Goal: Task Accomplishment & Management: Complete application form

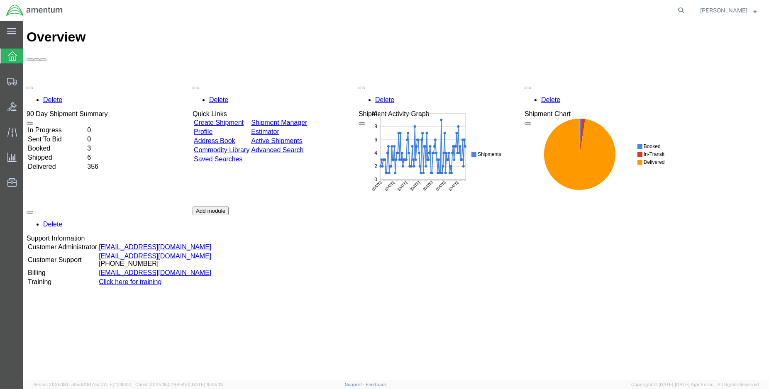
click at [49, 154] on td "Shipped" at bounding box center [56, 158] width 59 height 8
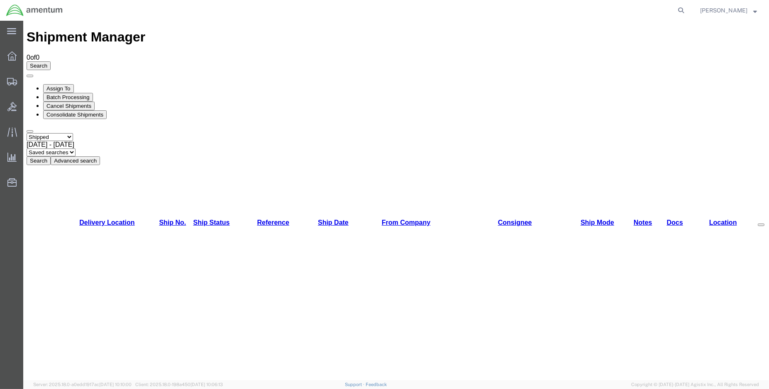
click at [51, 156] on button "Search" at bounding box center [39, 160] width 24 height 9
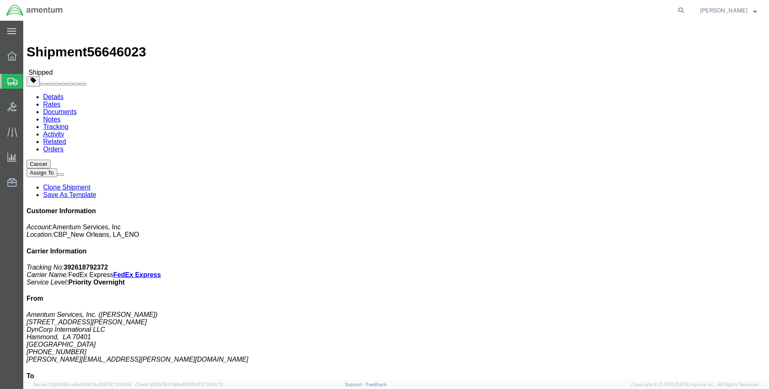
click link "Tracking"
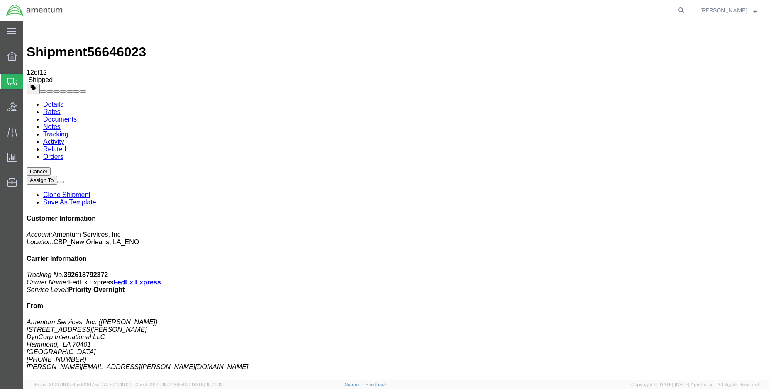
click at [33, 28] on img at bounding box center [32, 29] width 10 height 10
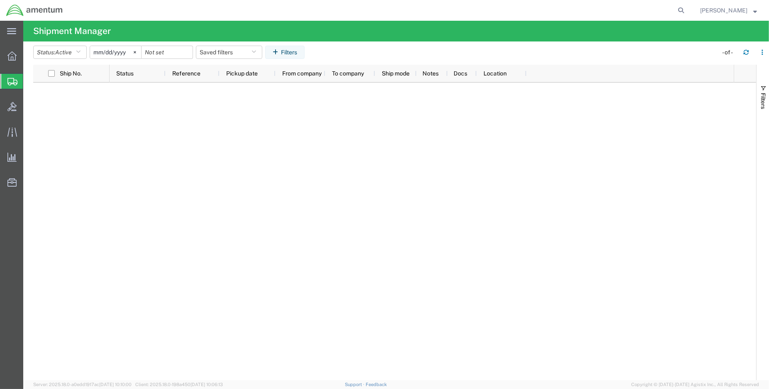
click at [14, 10] on img at bounding box center [34, 10] width 57 height 12
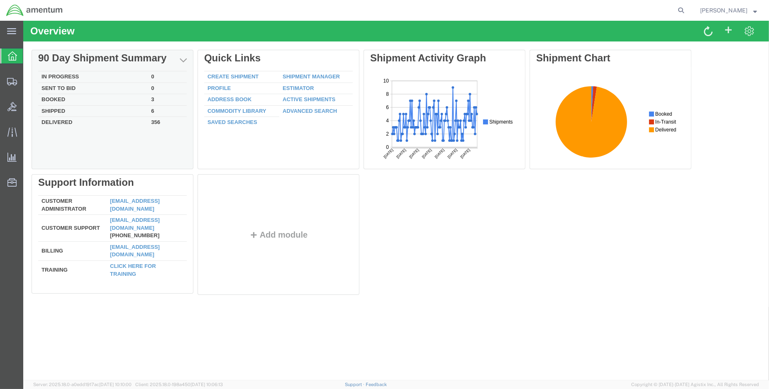
click at [57, 108] on td "Shipped" at bounding box center [93, 111] width 110 height 12
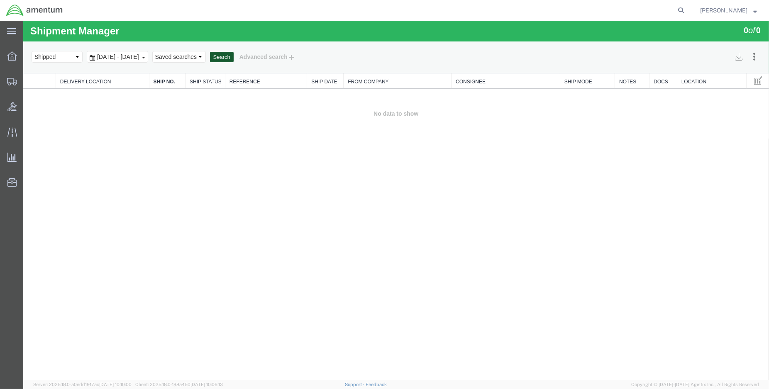
click at [234, 57] on button "Search" at bounding box center [222, 57] width 24 height 11
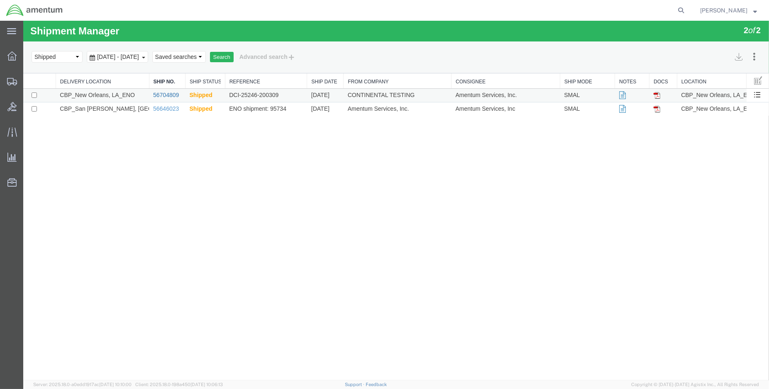
click at [164, 95] on link "56704809" at bounding box center [166, 95] width 26 height 7
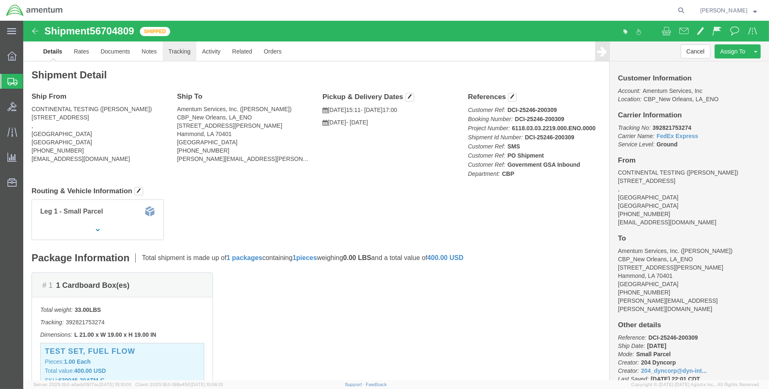
click link "Tracking"
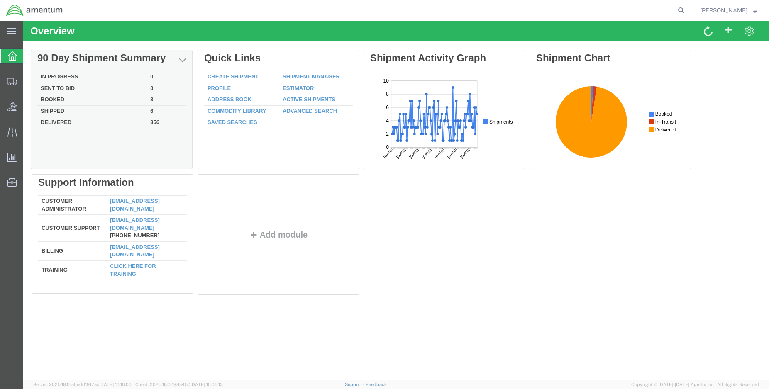
click at [60, 98] on div "Delete 90 Day Shipment Summary In Progress 0 Sent To Bid 0 Booked 3 Shipped 6 D…" at bounding box center [396, 174] width 729 height 249
click at [56, 99] on td "Booked" at bounding box center [93, 100] width 110 height 12
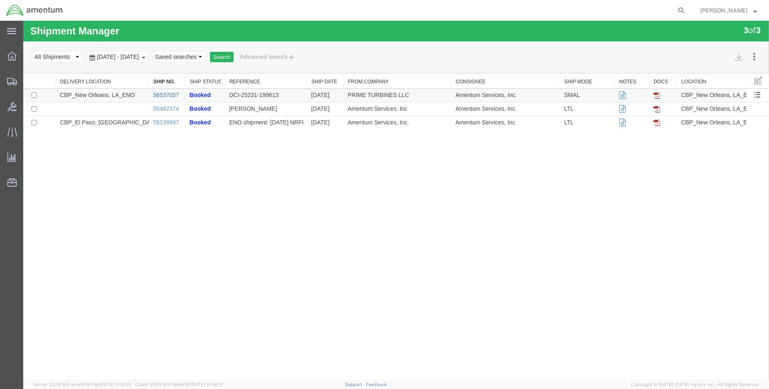
click at [167, 94] on link "56537057" at bounding box center [166, 95] width 26 height 7
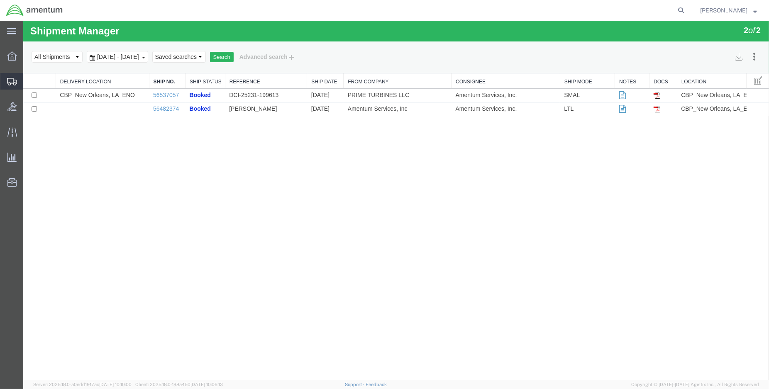
click at [0, 0] on span "Create Shipment" at bounding box center [0, 0] width 0 height 0
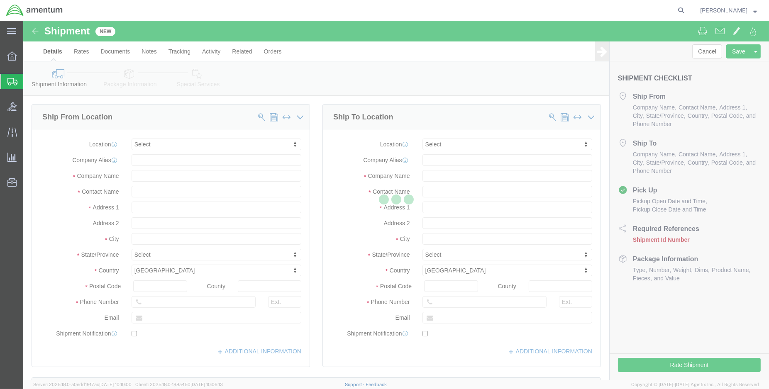
select select
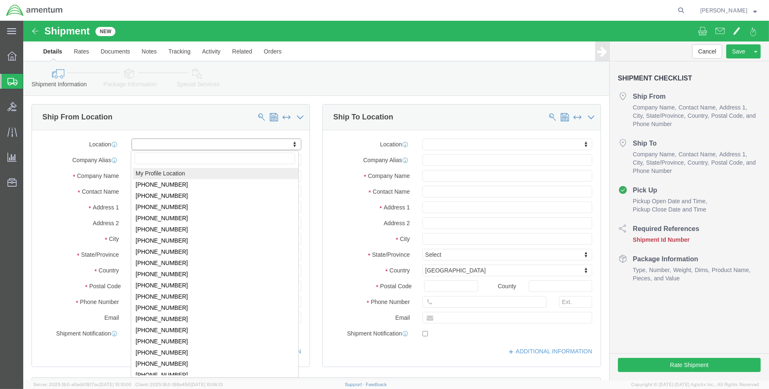
drag, startPoint x: 136, startPoint y: 152, endPoint x: 141, endPoint y: 151, distance: 5.0
select select "MYPROFILE"
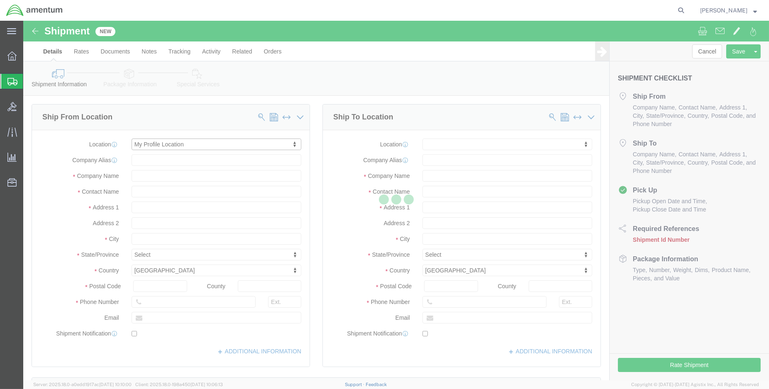
select select "LA"
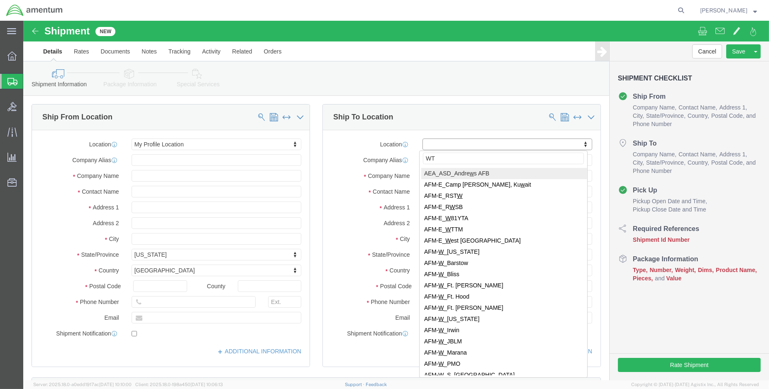
type input "WTU"
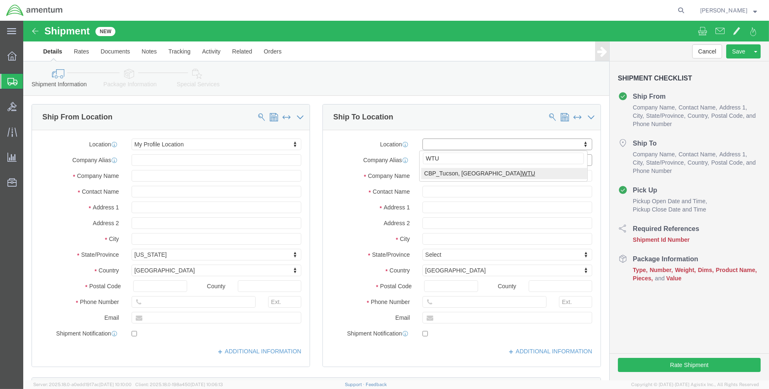
select select "49949"
select select "AZ"
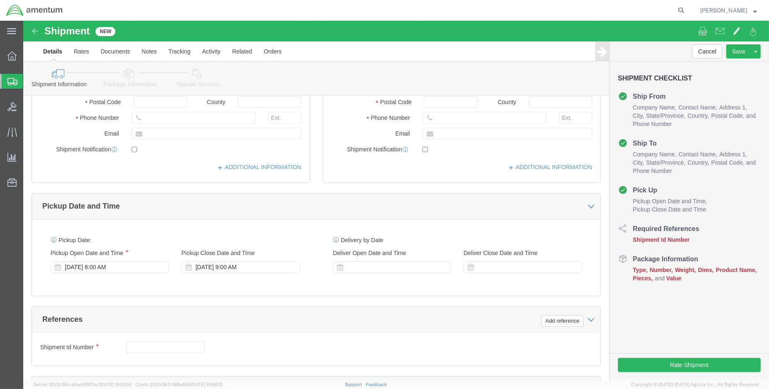
scroll to position [230, 0]
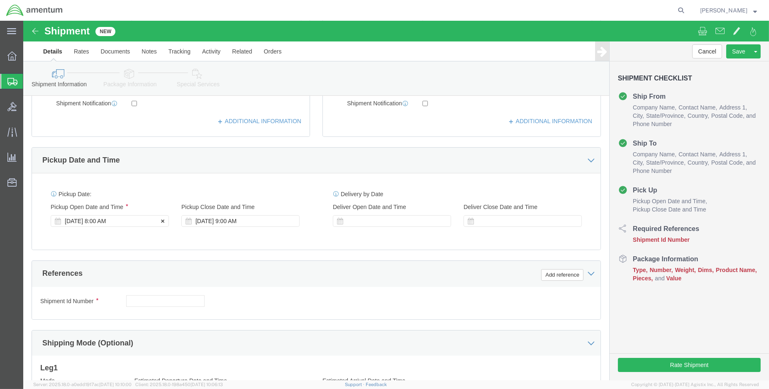
click div "[DATE] 8:00 AM"
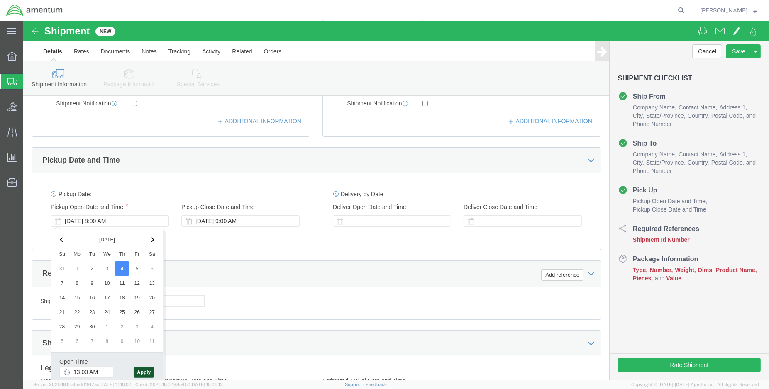
type input "1:00 PM"
click button "Apply"
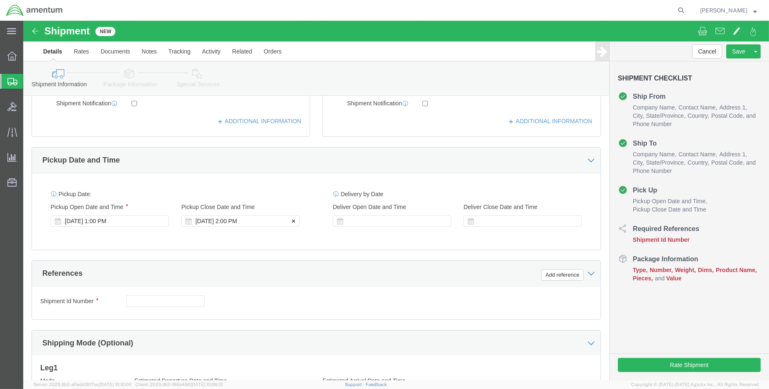
click div "[DATE] 2:00 PM"
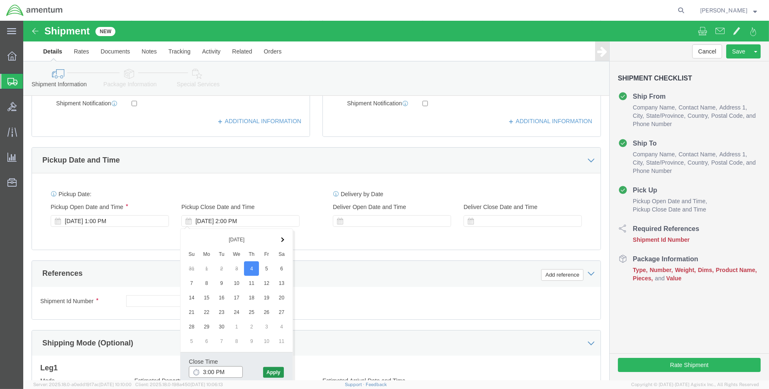
type input "3:00 PM"
click button "Apply"
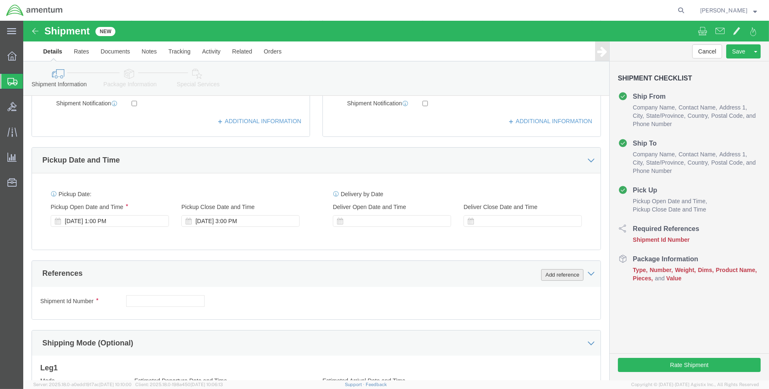
click button "Add reference"
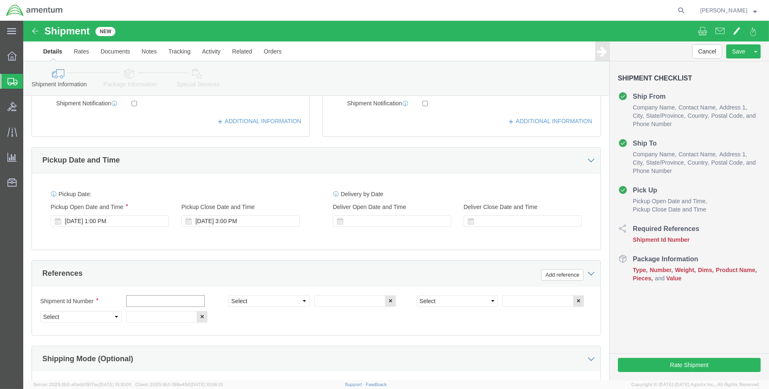
click input "text"
type input "e"
type input "ENO shipment: tool loan return"
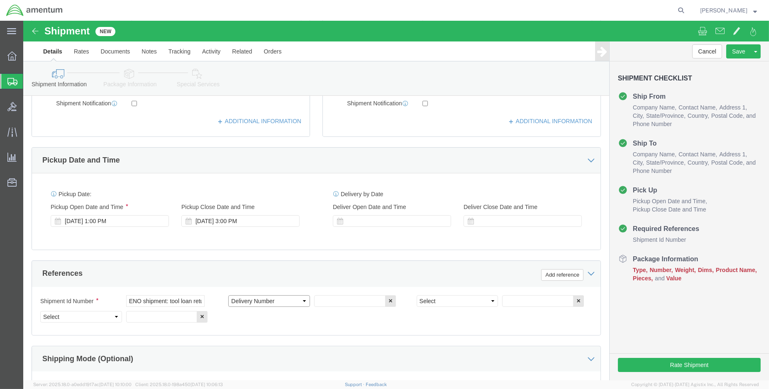
select select "DEPT"
type input "CBP"
select select "CUSTREF"
type input "Tool loan:"
select select "PROJNUM"
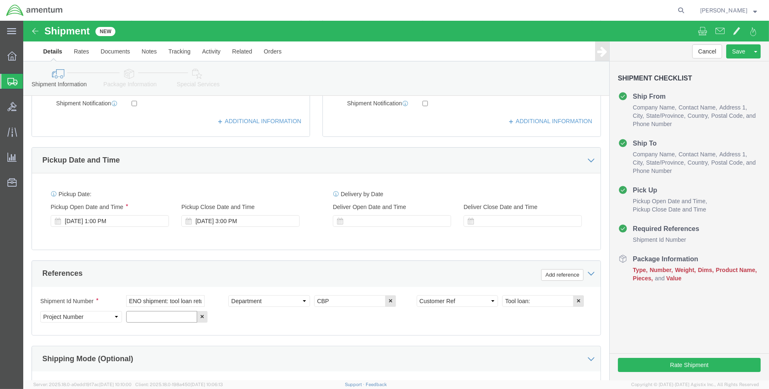
paste input "6118.03.03.2219.000.ENO.0000"
type input "6118.03.03.2219.000.ENO.0000"
click input "Tool loan:"
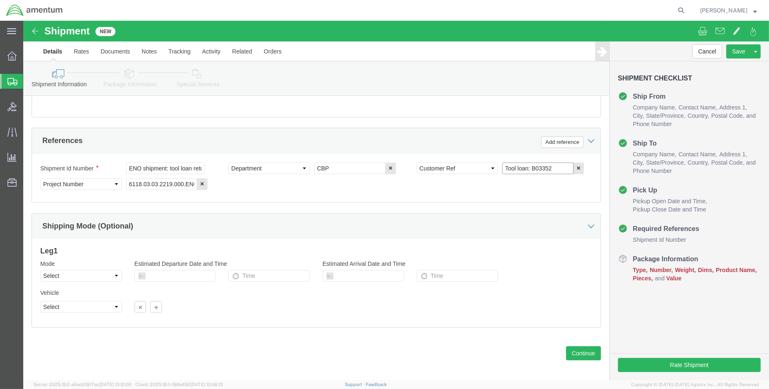
scroll to position [368, 0]
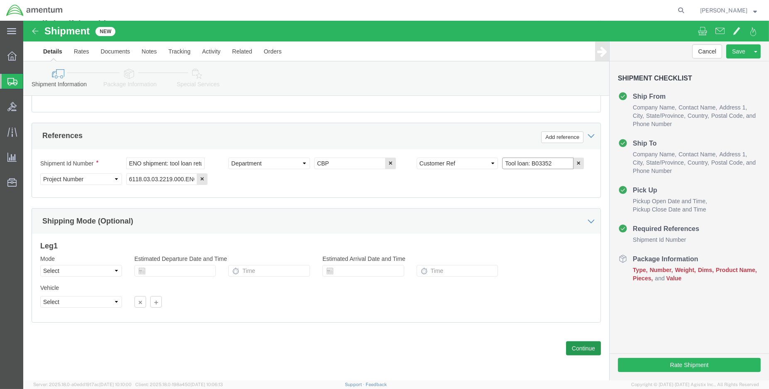
type input "Tool loan: B03352"
click button "Continue"
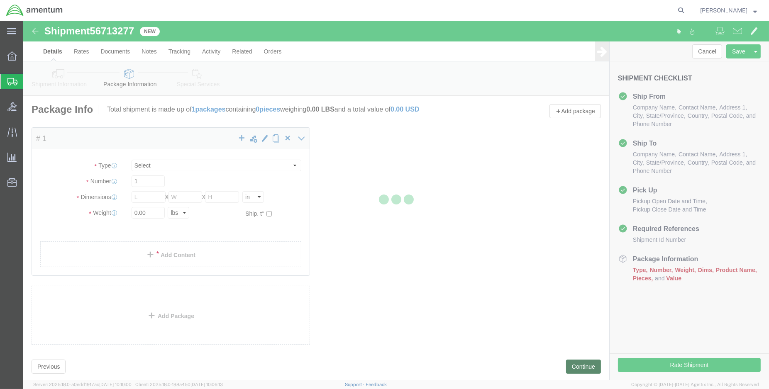
select select "CBOX"
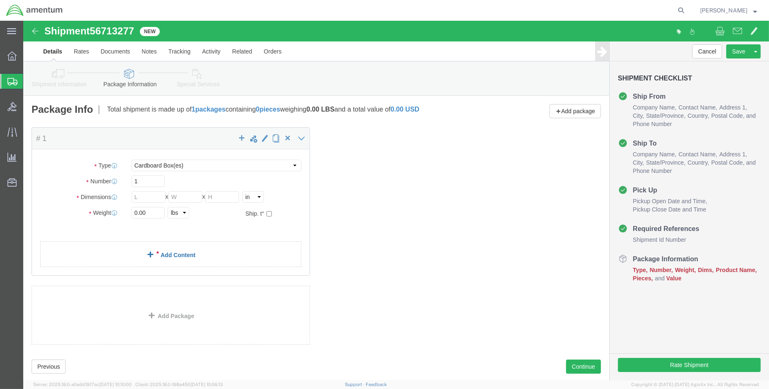
click link "Add Content"
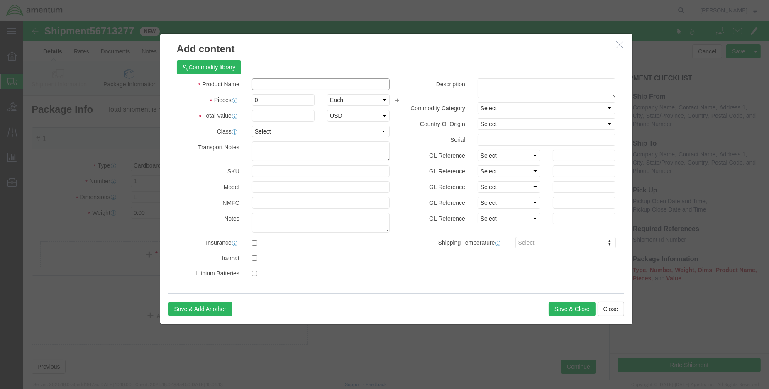
click input "text"
type input "ENG SLING ASSY- AS350 (PN:365A9-220013-001)"
type input "1.00"
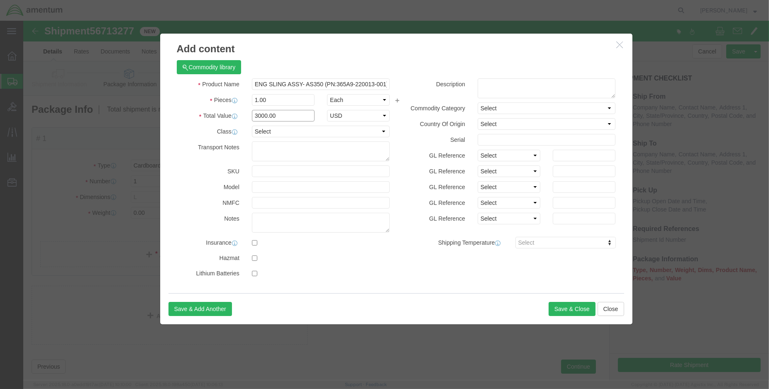
type input "3000.00"
click input "ENG SLING ASSY- AS350 (PN:365A9-220013-001)"
type input "ENG SLING ASSY- AS350 (PN:365A9-220013-001) TT: B03352"
click button "Save & Close"
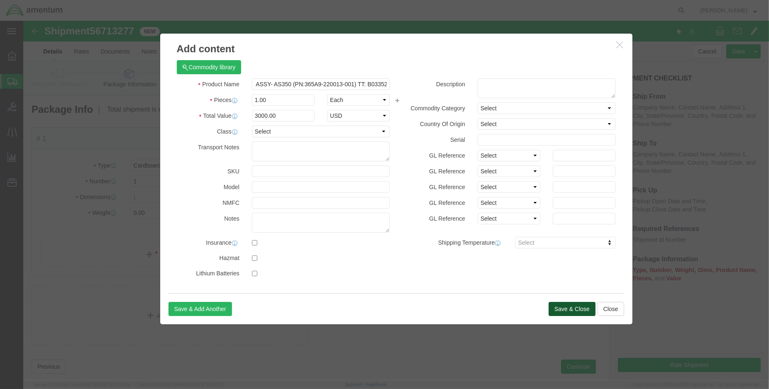
scroll to position [0, 0]
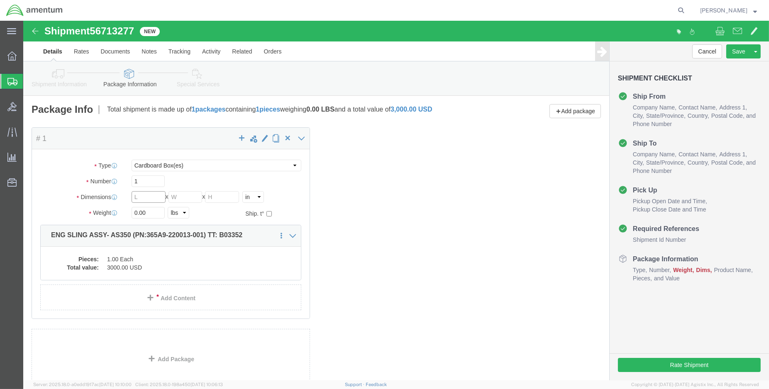
click input "text"
type input "16"
type input "16.00"
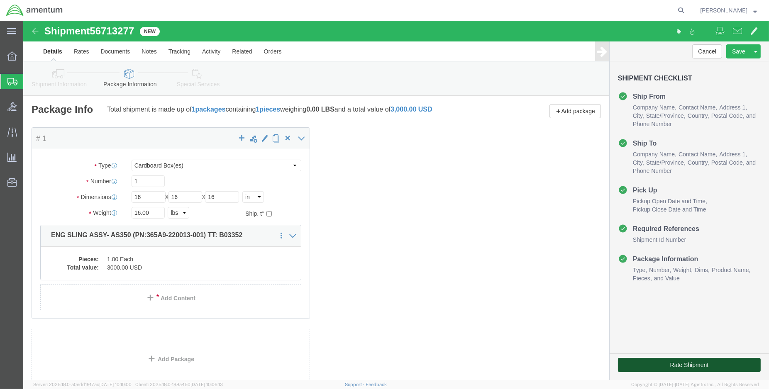
click button "Rate Shipment"
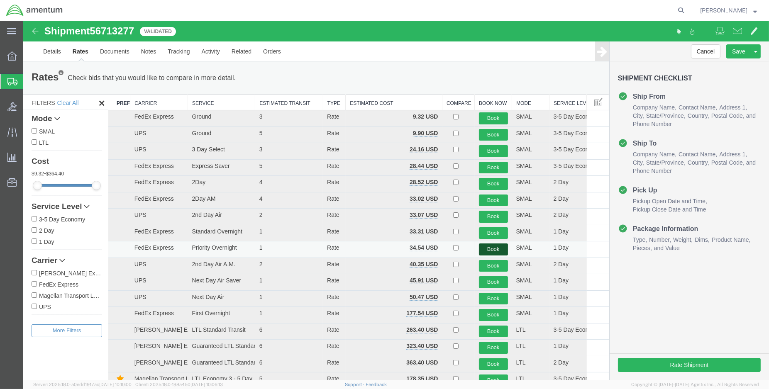
click at [484, 251] on button "Book" at bounding box center [493, 250] width 29 height 12
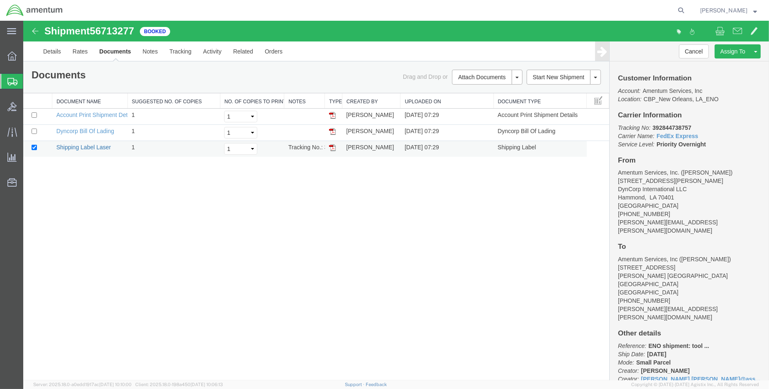
click at [89, 148] on link "Shipping Label Laser" at bounding box center [83, 147] width 55 height 7
click at [50, 52] on link "Details" at bounding box center [51, 51] width 29 height 20
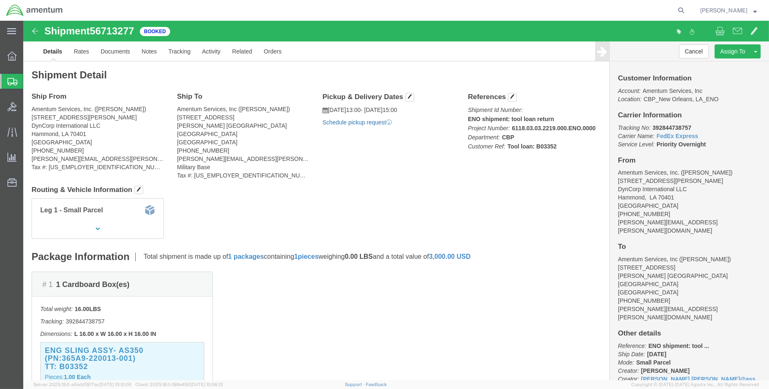
click link "Schedule pickup request"
click at [0, 0] on span "Create Shipment" at bounding box center [0, 0] width 0 height 0
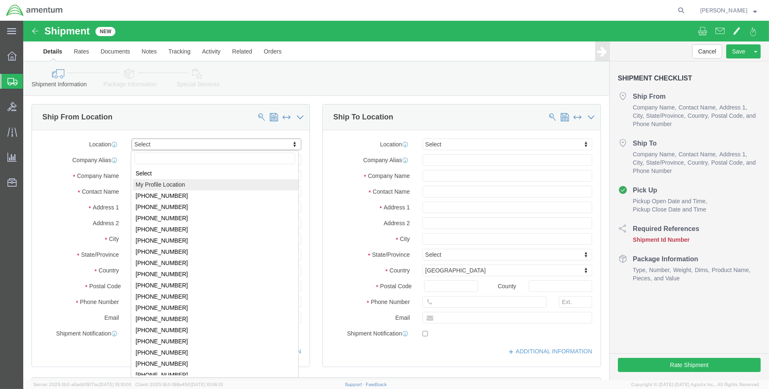
select select "MYPROFILE"
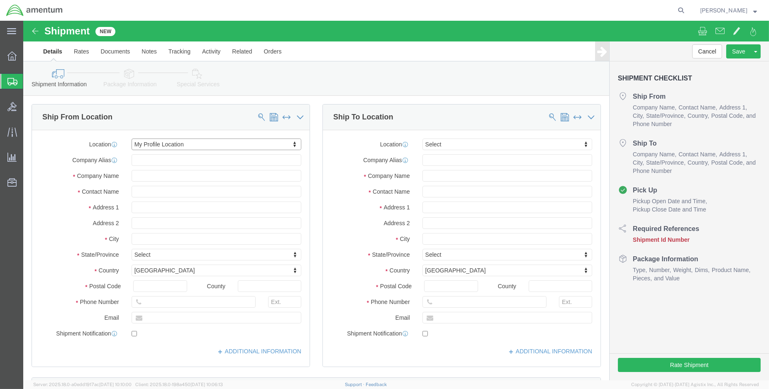
select select "LA"
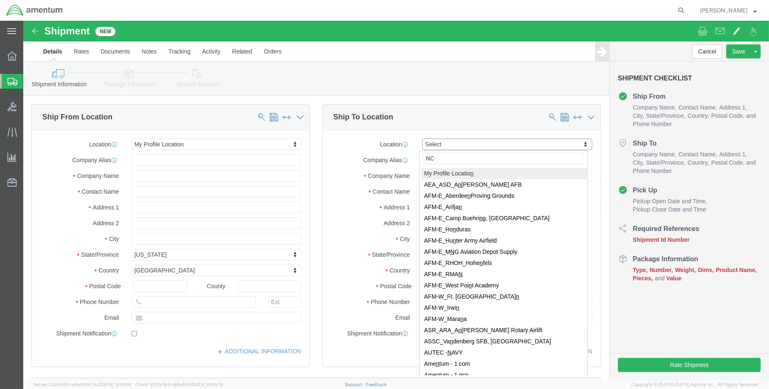
type input "NCC"
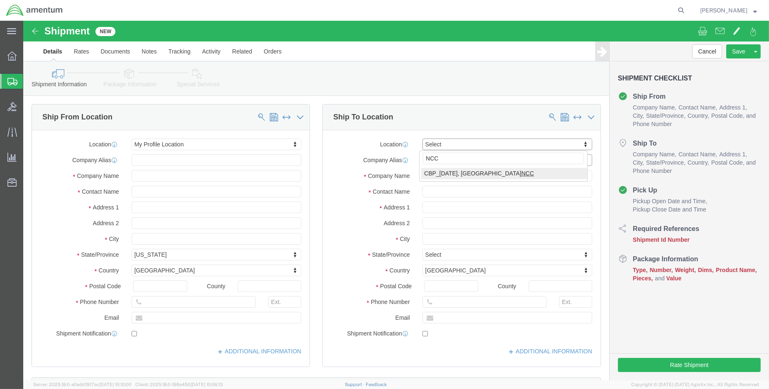
select select "69291"
select select "[GEOGRAPHIC_DATA]"
click input "text"
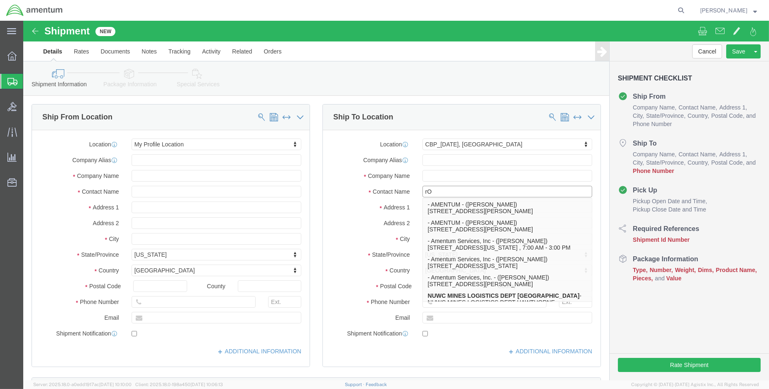
type input "r"
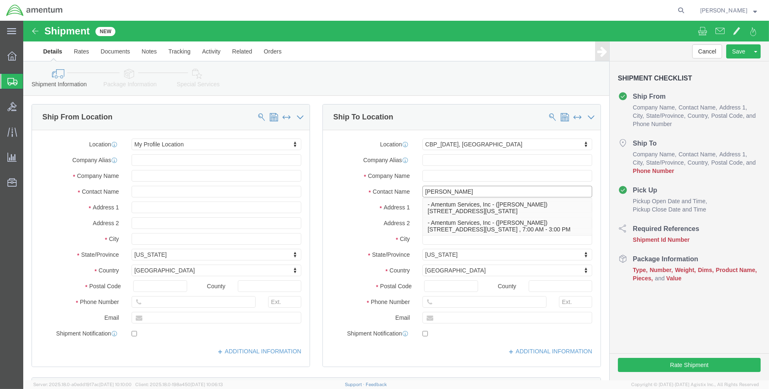
type input "[PERSON_NAME]"
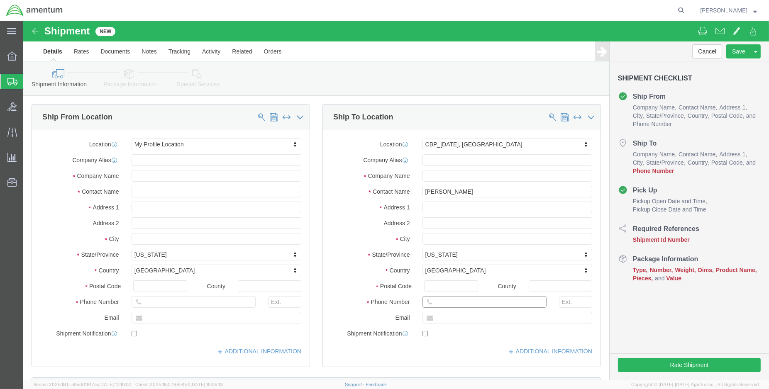
click input "text"
type input "234568741"
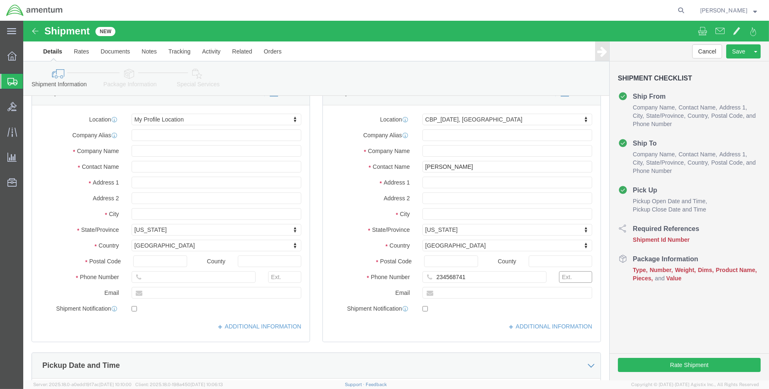
scroll to position [138, 0]
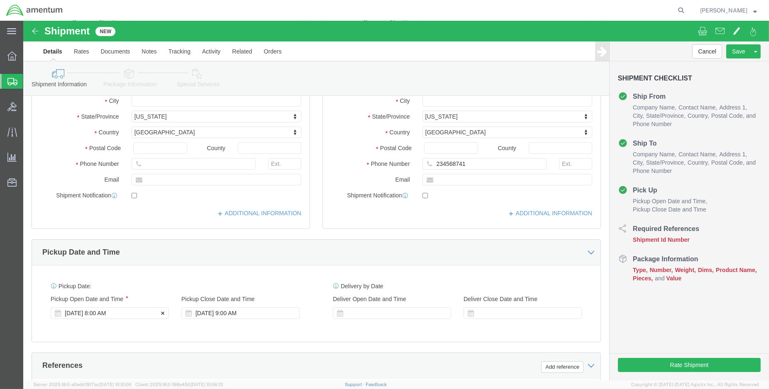
click div "[DATE] 8:00 AM"
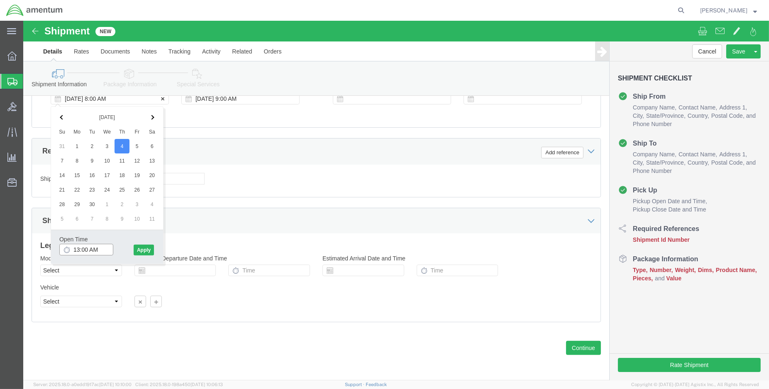
type input "1:00 PM"
click button "Apply"
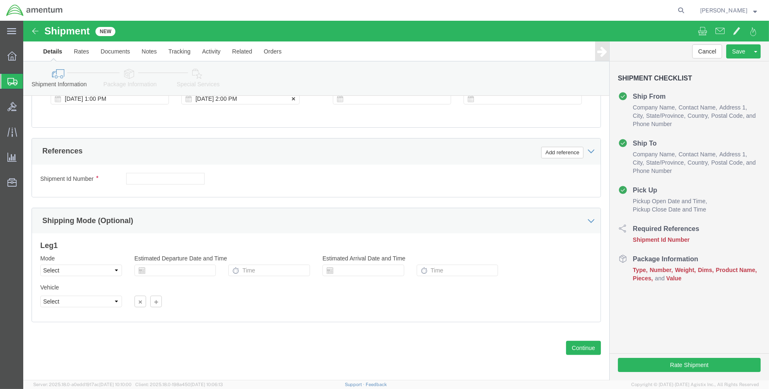
click div "[DATE] 2:00 PM"
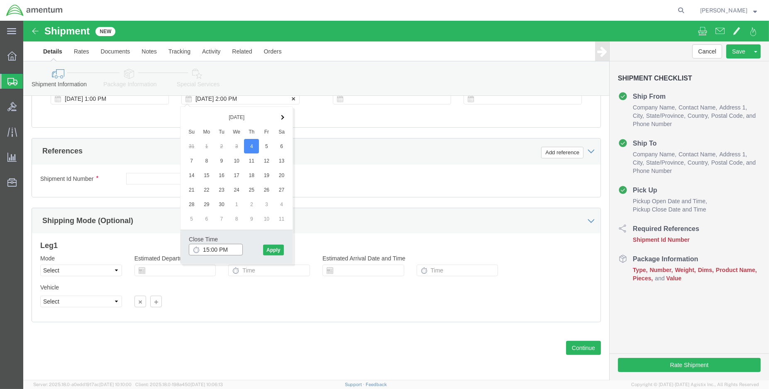
type input "3:00 PM"
click button "Apply"
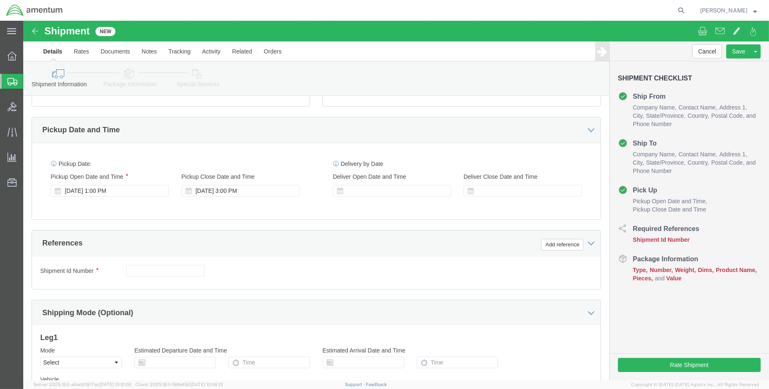
scroll to position [260, 0]
click button "Add reference"
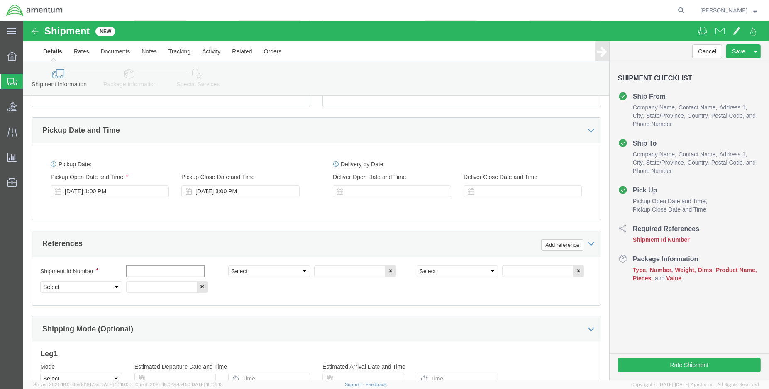
click input "text"
type input "ENO shipment: oil test kits"
select select "DEPT"
type input "CBP"
select select "CUSTREF"
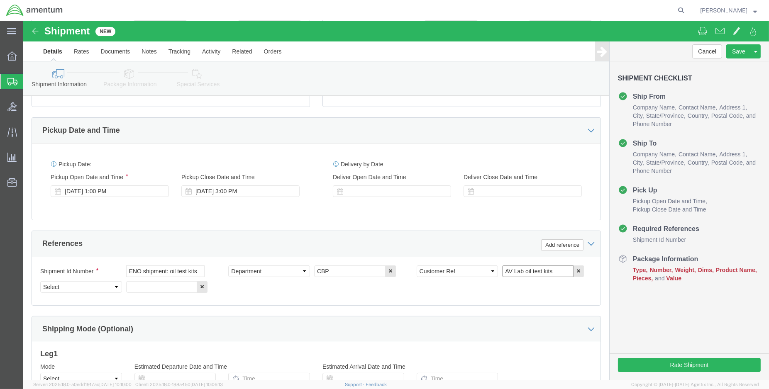
type input "AV Lab oil test kits"
select select "PROJNUM"
paste input "6118.03.03.2219.000.ENO.0000"
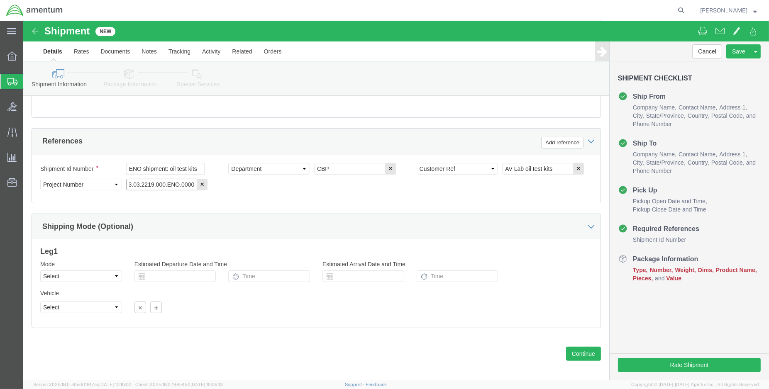
scroll to position [368, 0]
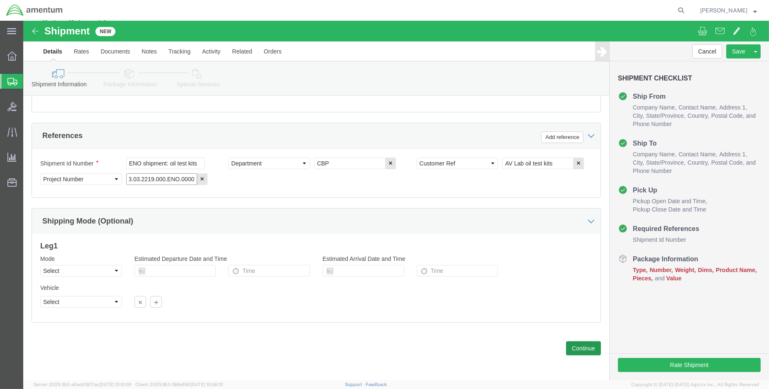
type input "6118.03.03.2219.000.ENO.0000"
click button "Continue"
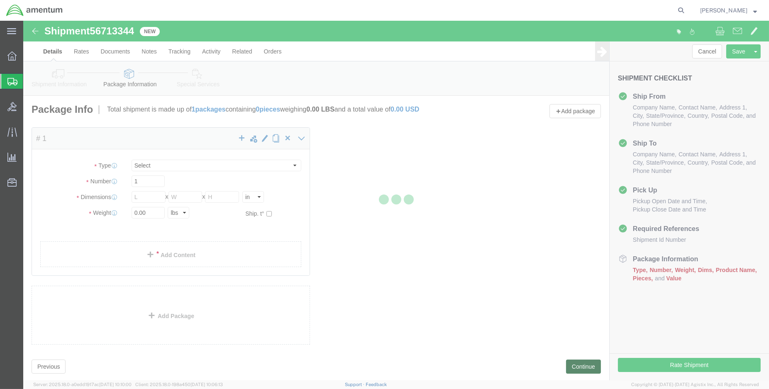
select select "CBOX"
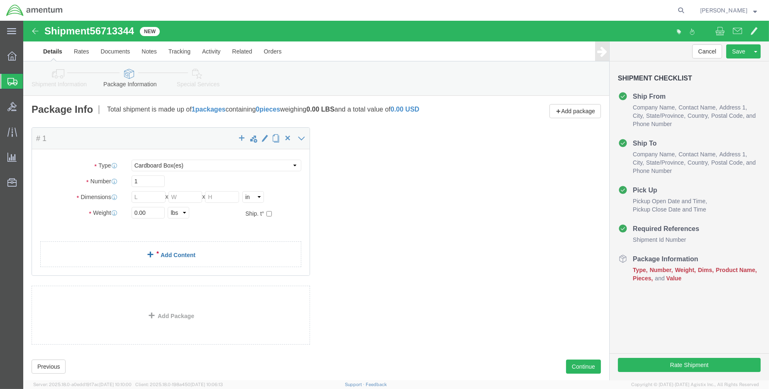
click link "Add Content"
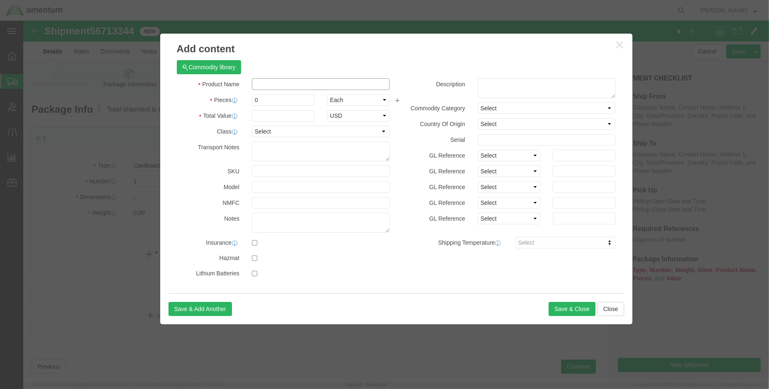
click input "text"
click input "av lab"
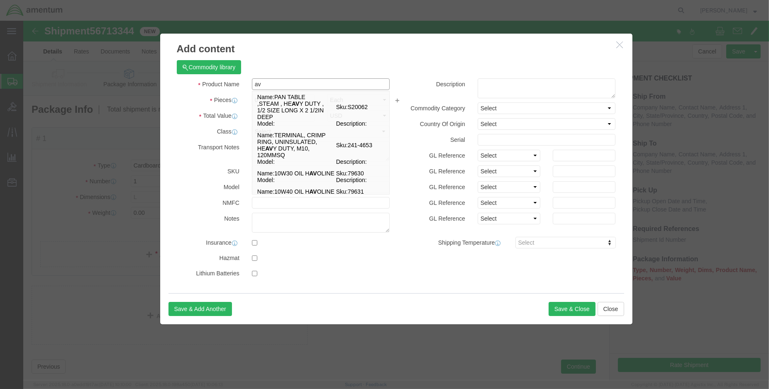
type input "a"
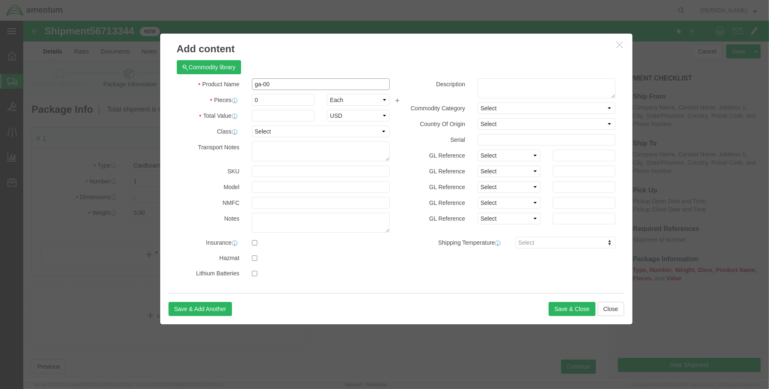
type input "ga-001"
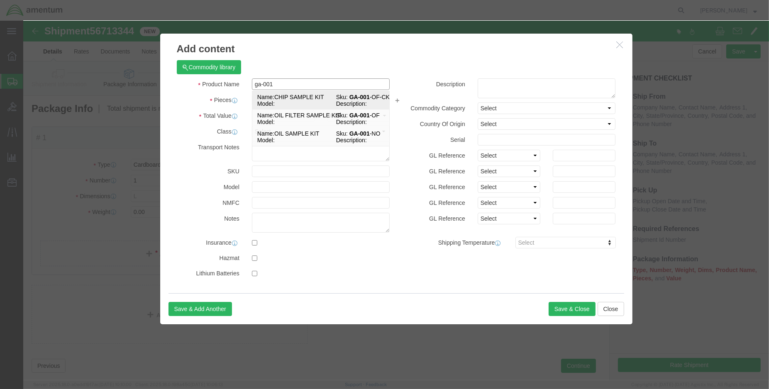
scroll to position [18, 0]
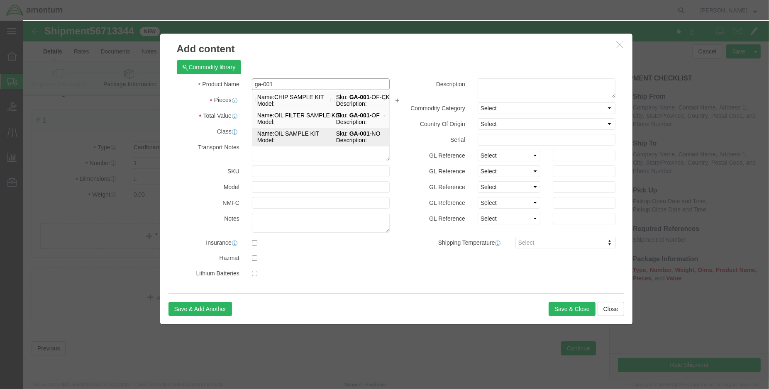
drag, startPoint x: 270, startPoint y: 132, endPoint x: 303, endPoint y: 132, distance: 33.2
click div "Name: OIL SAMPLE KIT Sku: GA-001 -NO Model: Description:"
select select "USD"
type input "OIL SAMPLE KIT"
type input "GA-001-NO"
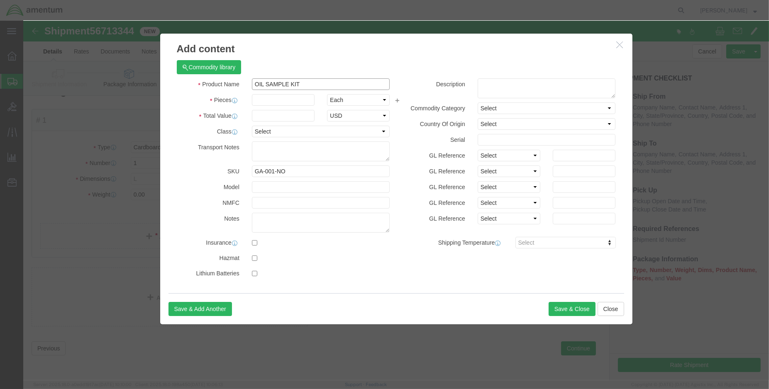
type input "OIL SAMPLE KIT"
click input "text"
type input "6.00"
click input "text"
type input "500.00"
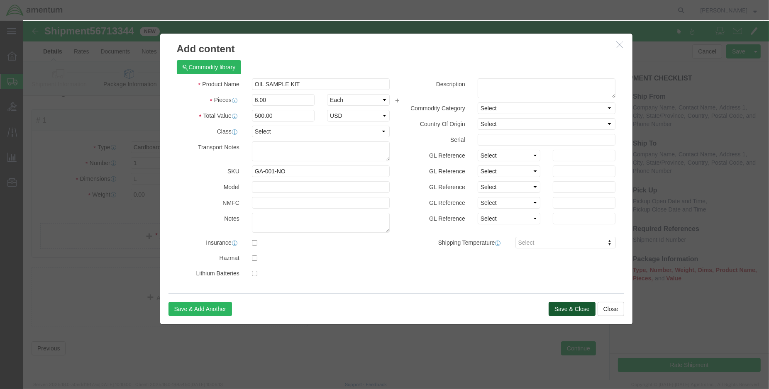
click button "Save & Close"
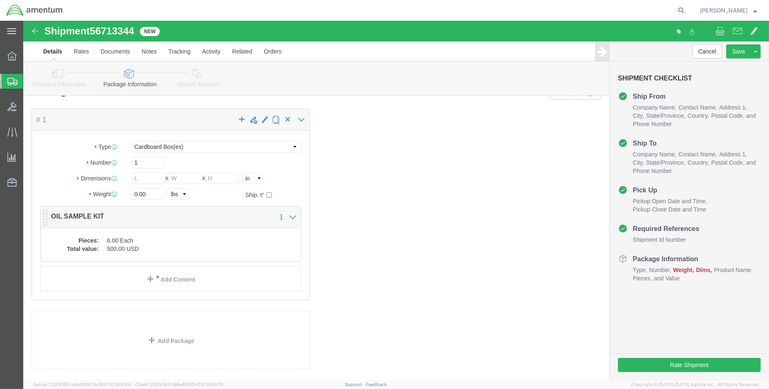
click div "Package Content # 1 x Package Type Select BCK Boxes Bale(s) Basket(s) Bolt(s) B…"
click dd "6.00 Each"
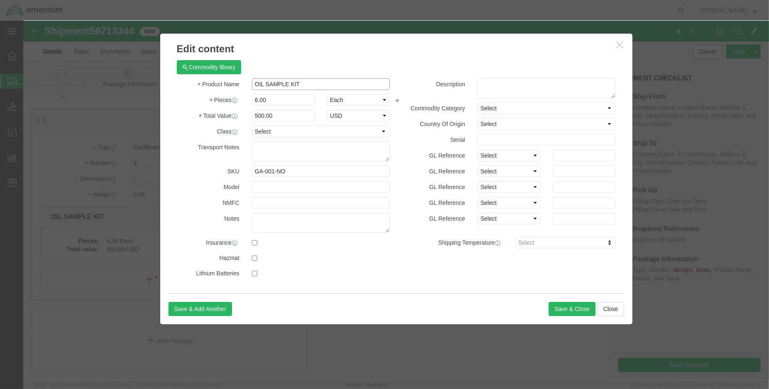
click input "OIL SAMPLE KIT"
click input "AV LAB OIL SAMPLE KIT"
type input "AV LAB OIL SAMPLE KIT (PN: GA-001-SP)"
click button "Save & Close"
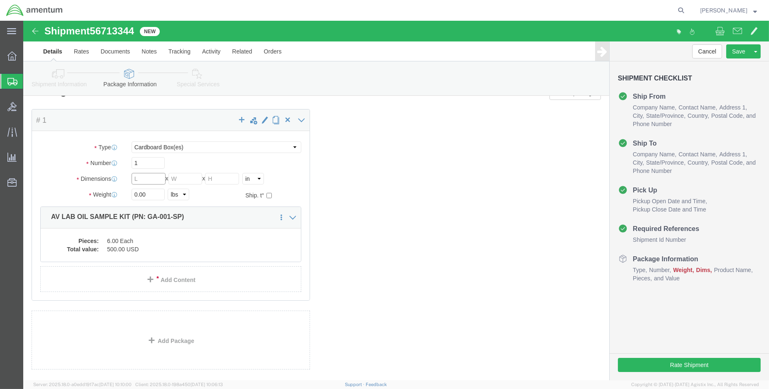
click input "text"
type input "10"
type input "2.00"
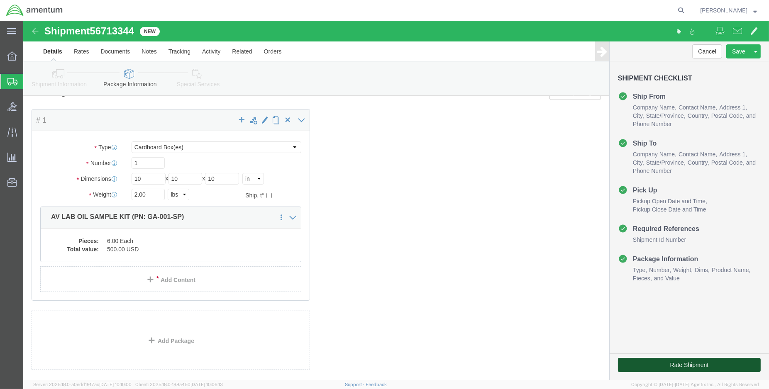
click button "Rate Shipment"
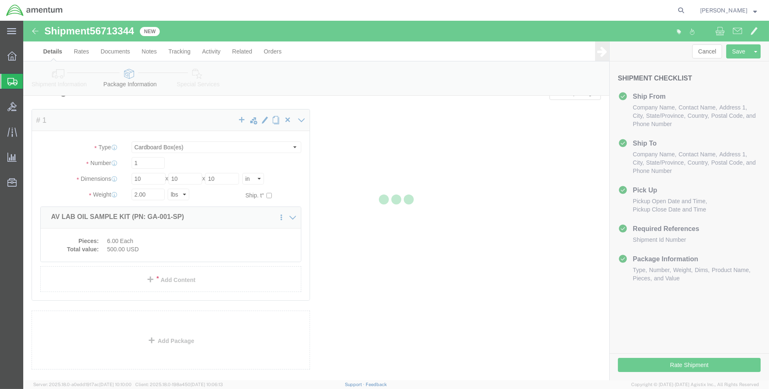
select select "49932"
select select "69291"
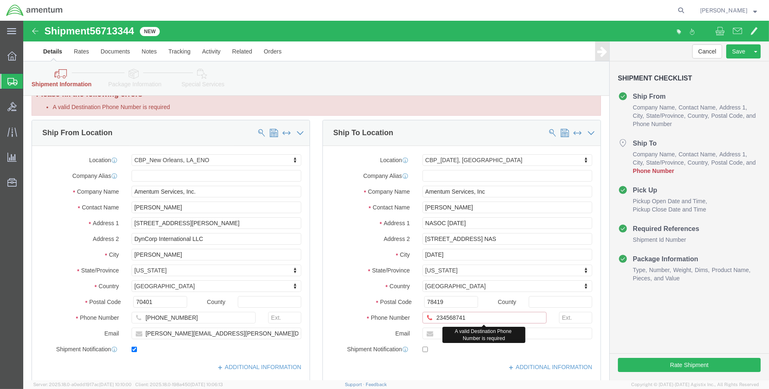
click input "234568741"
type input "2"
click input "text"
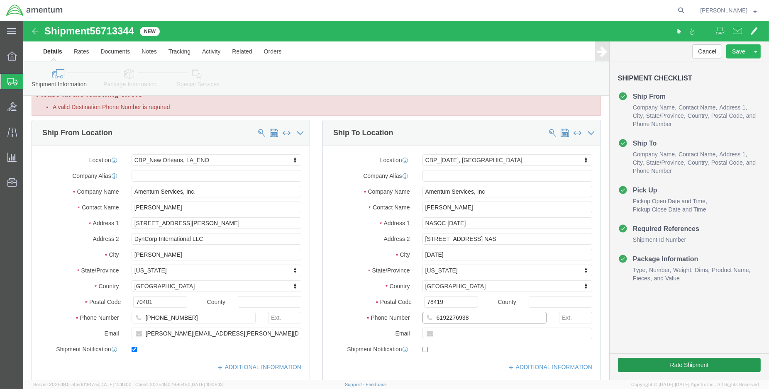
type input "6192276938"
click button "Rate Shipment"
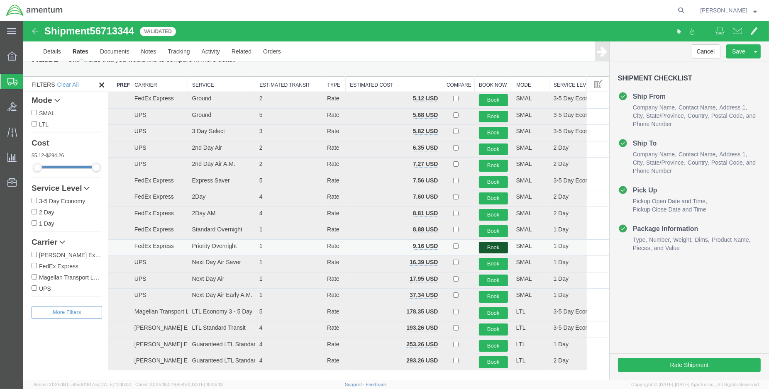
click at [494, 244] on button "Book" at bounding box center [493, 248] width 29 height 12
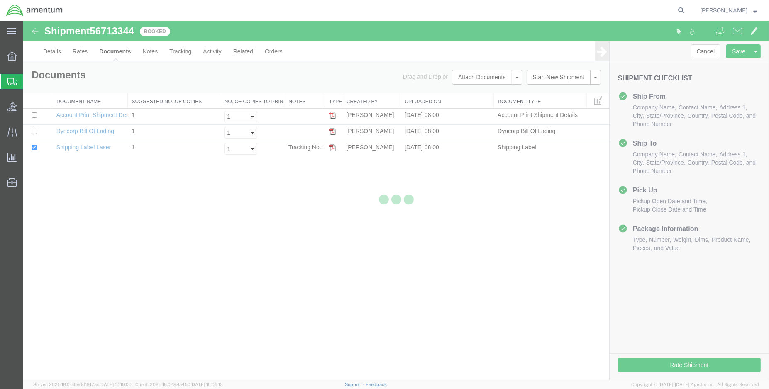
scroll to position [0, 0]
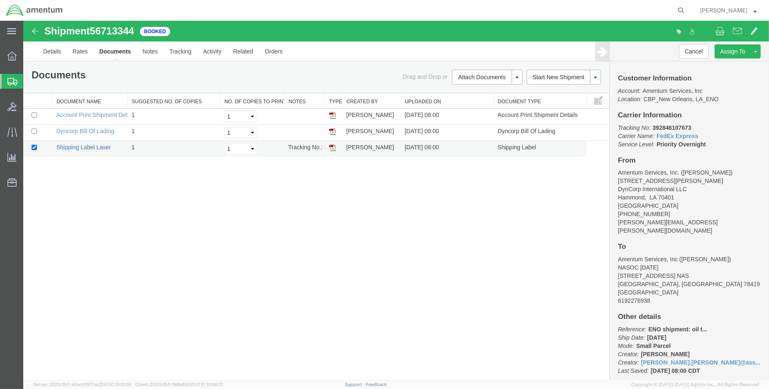
click at [93, 146] on link "Shipping Label Laser" at bounding box center [83, 147] width 55 height 7
click at [46, 47] on link "Details" at bounding box center [51, 51] width 29 height 20
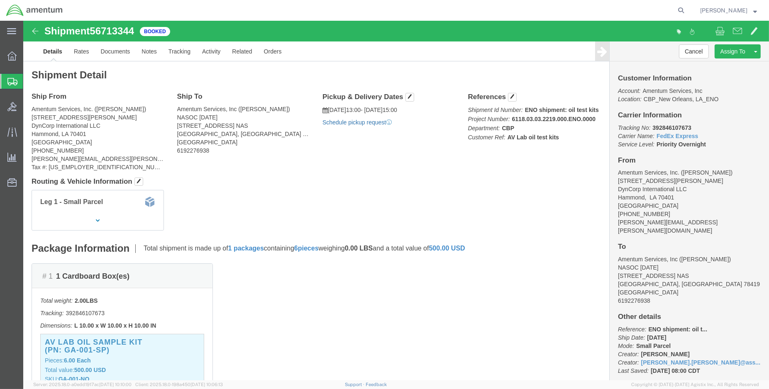
click link "Schedule pickup request"
click at [0, 0] on span "Create Shipment" at bounding box center [0, 0] width 0 height 0
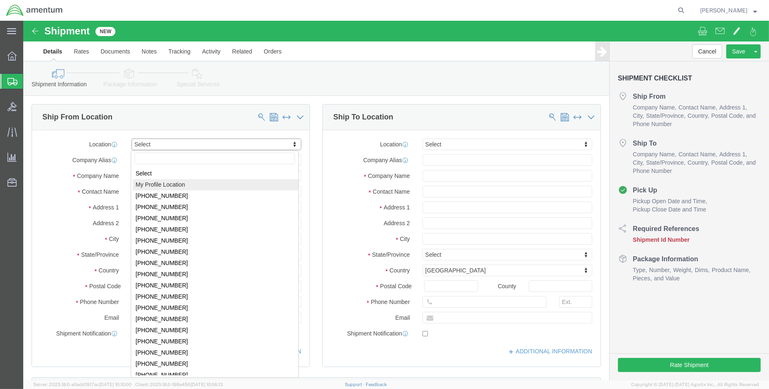
select select "MYPROFILE"
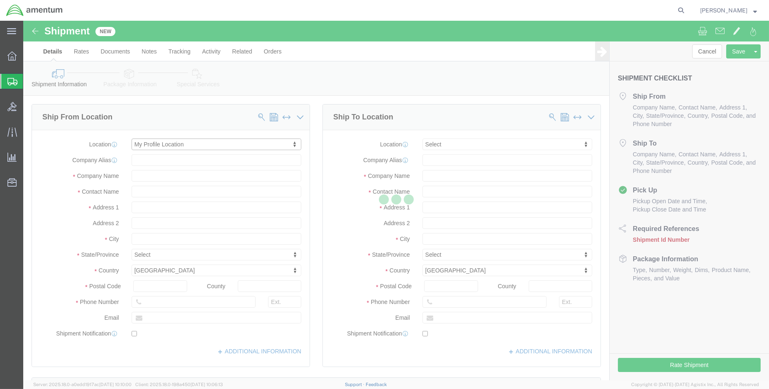
click at [438, 146] on div at bounding box center [396, 201] width 746 height 360
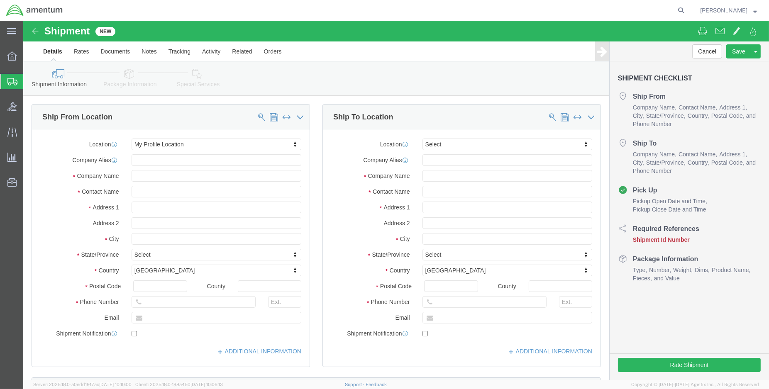
select select "LA"
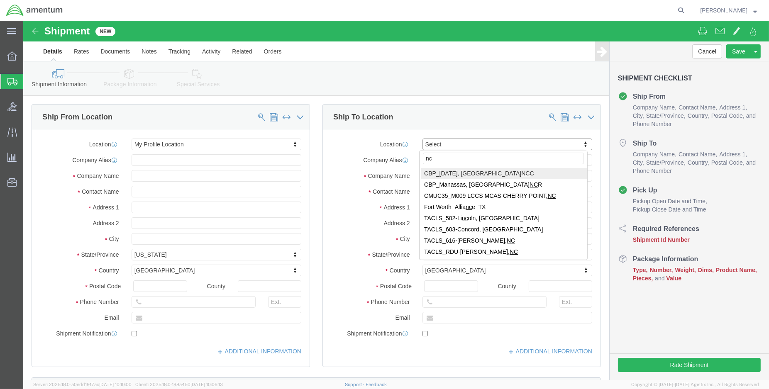
type input "ncc"
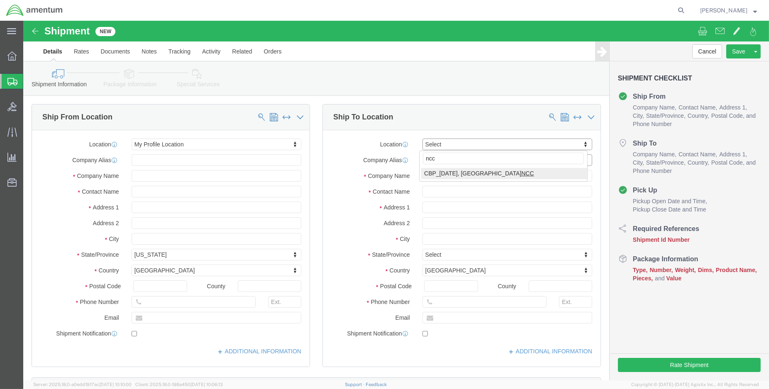
select select "69291"
select select "[GEOGRAPHIC_DATA]"
click input "text"
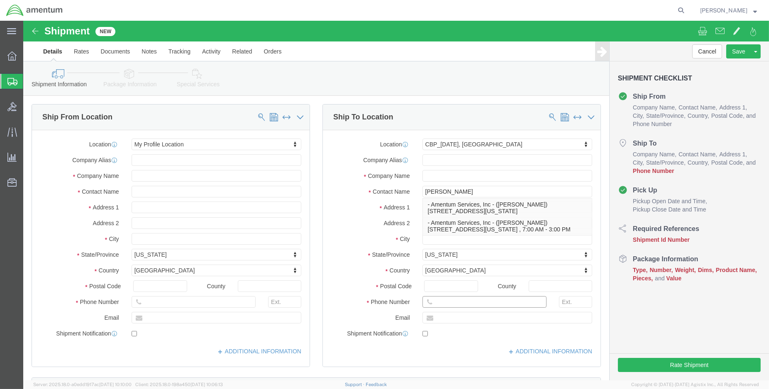
click input "text"
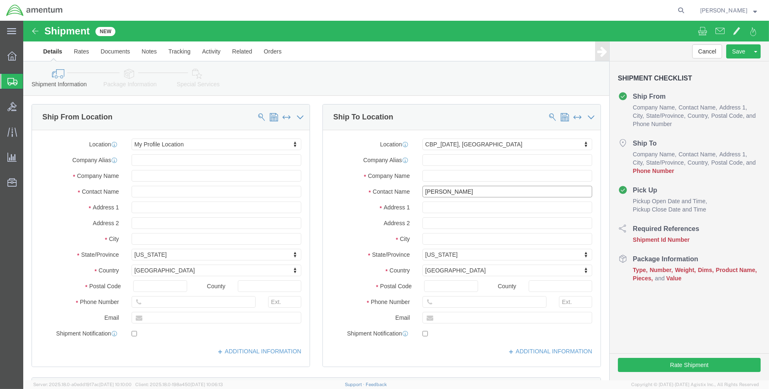
drag, startPoint x: 472, startPoint y: 171, endPoint x: 403, endPoint y: 177, distance: 69.5
click div "Location [GEOGRAPHIC_DATA][DATE] Select My Profile Location [PHONE_NUMBER] [PHO…"
type input "R"
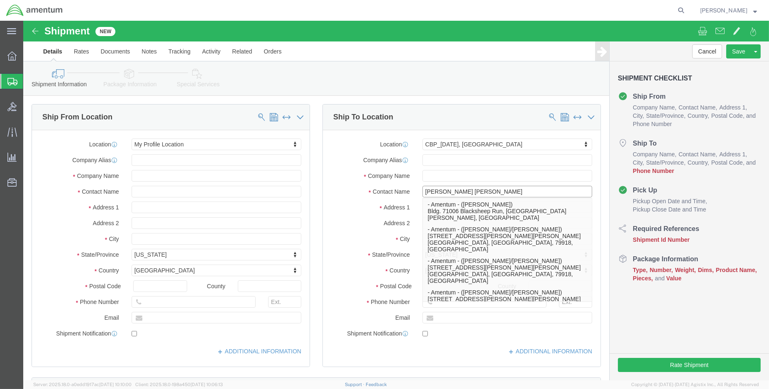
type input "[PERSON_NAME]"
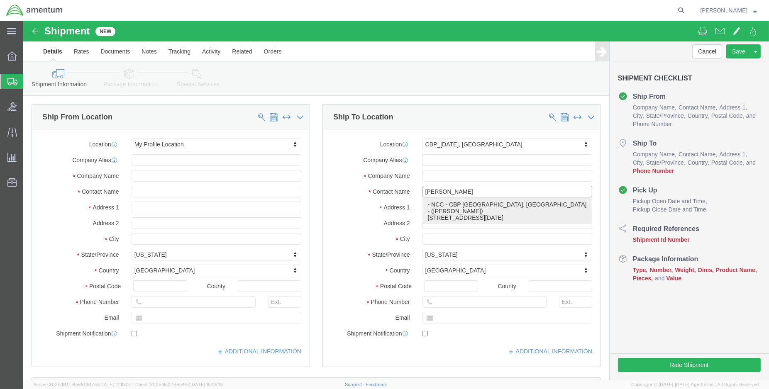
click p "- NCC - CBP [GEOGRAPHIC_DATA], [GEOGRAPHIC_DATA] - ([PERSON_NAME]) [STREET_ADDR…"
select select
select select "[GEOGRAPHIC_DATA]"
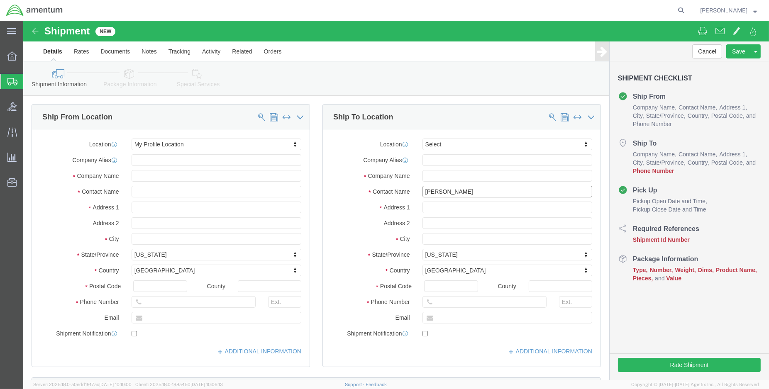
type input "[PERSON_NAME]"
click input "text"
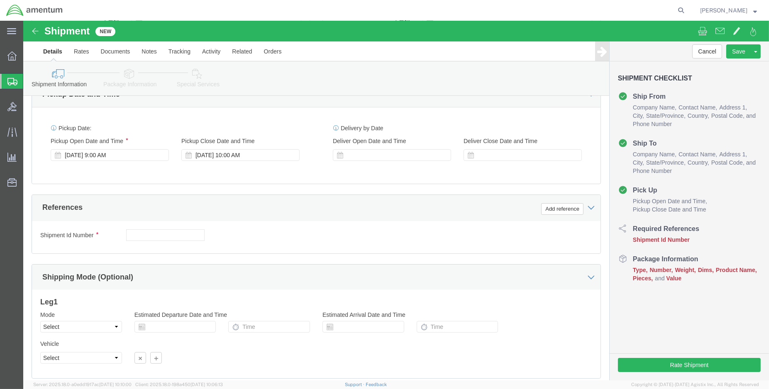
scroll to position [322, 0]
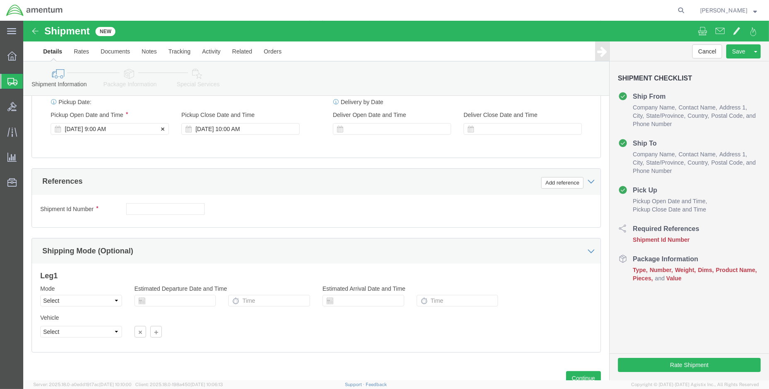
type input "9152310646"
click div "[DATE] 9:00 AM"
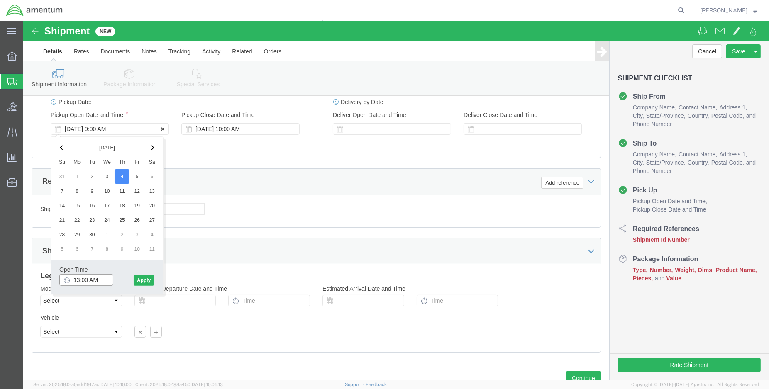
type input "1:00 PM"
click button "Apply"
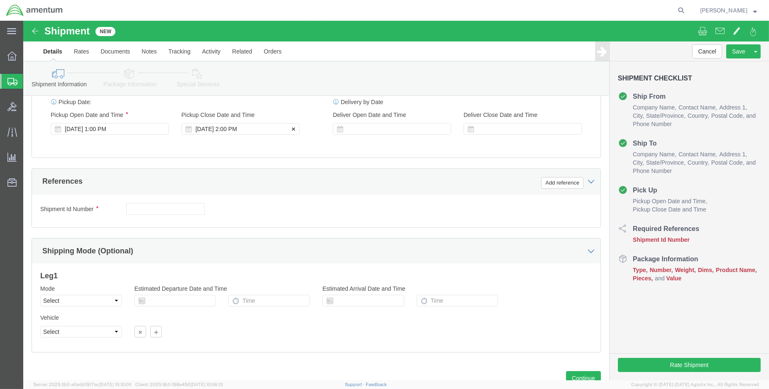
click div "[DATE] 2:00 PM"
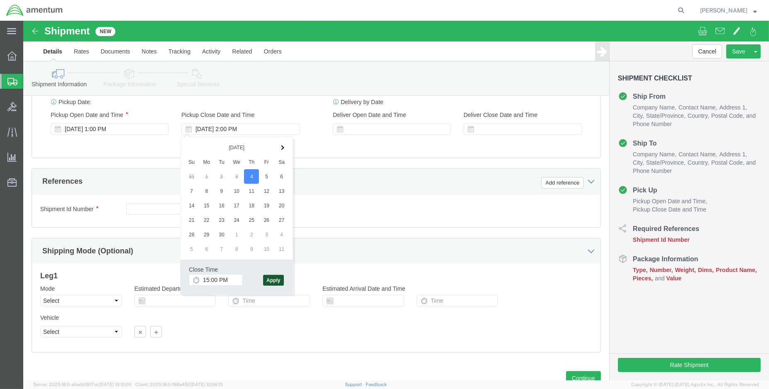
type input "3:00 PM"
click button "Apply"
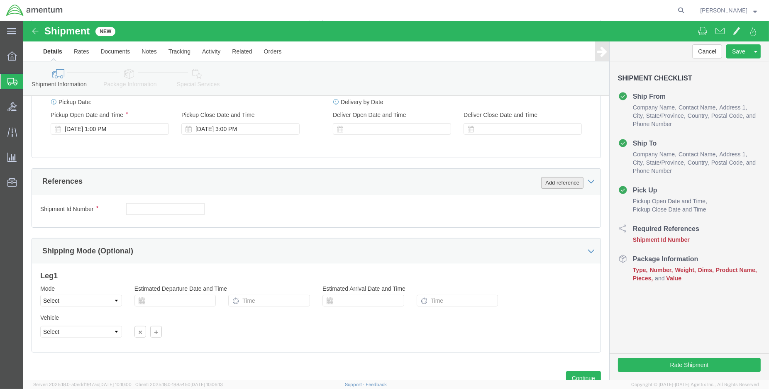
click button "Add reference"
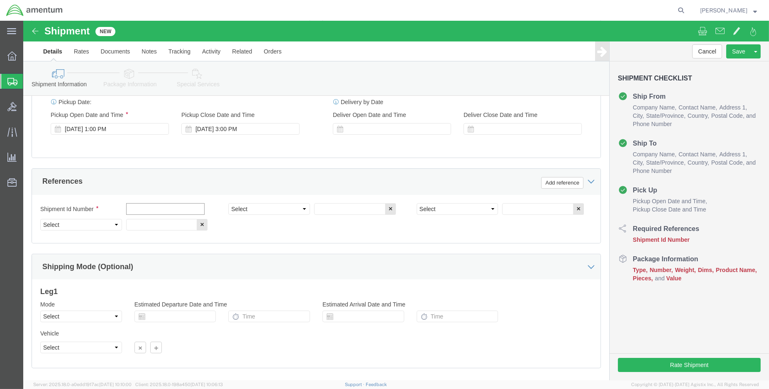
click input "text"
type input "ENO shipment: tool transfer"
select select "DEPT"
type input "CBP"
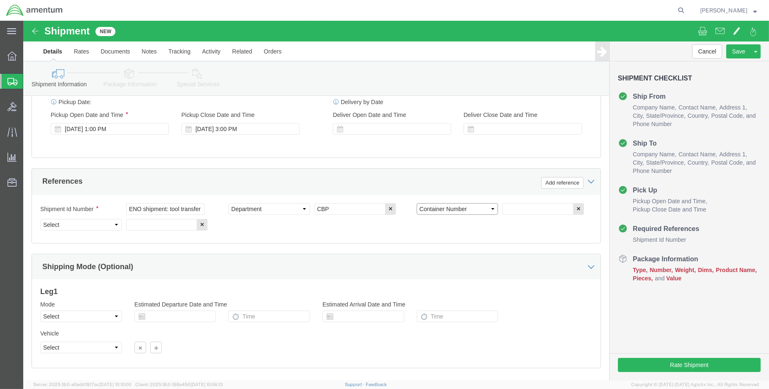
select select "CUSTREF"
type input "N"
type input "Usage:"
select select "PROJNUM"
paste input "6118.03.03.2219.000.ENO.0000"
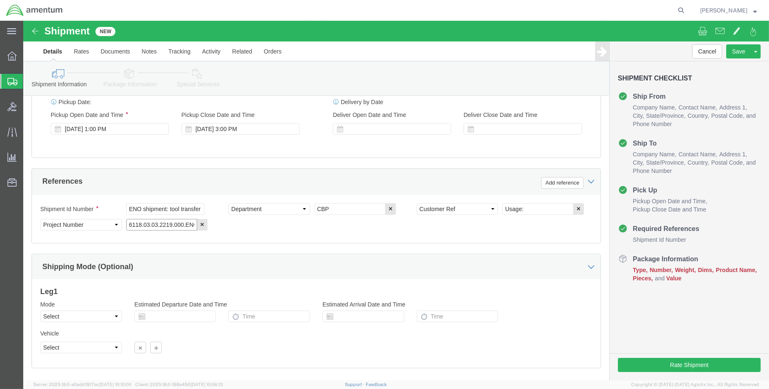
scroll to position [0, 18]
type input "6118.03.03.2219.000.ENO.0000"
click input "Usage:"
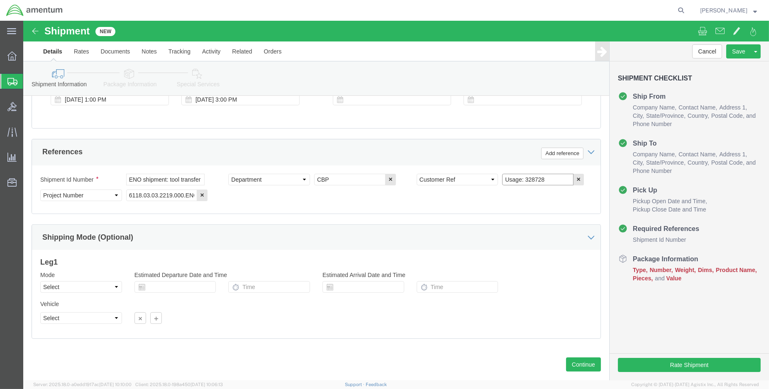
scroll to position [368, 0]
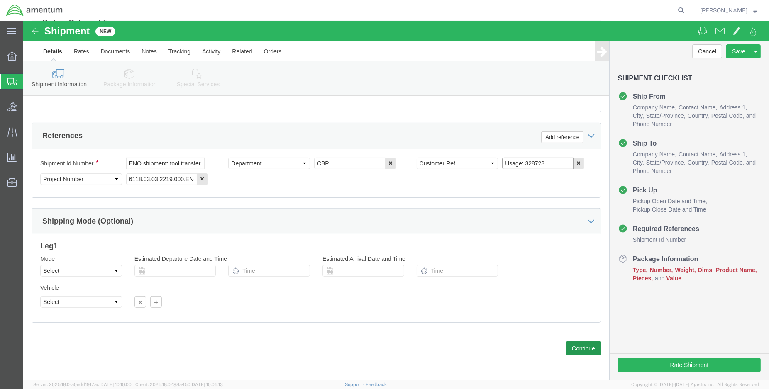
type input "Usage: 328728"
click button "Continue"
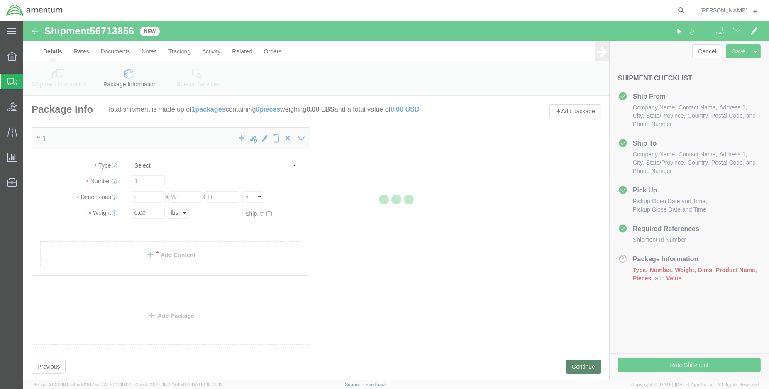
select select "CBOX"
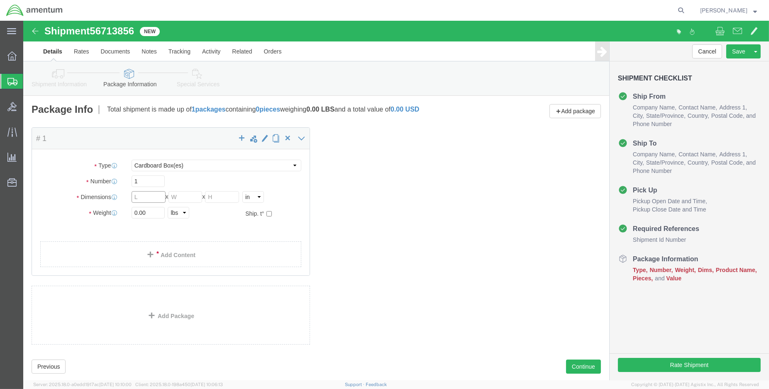
click input "text"
type input "21"
type input "10"
type input "13.00"
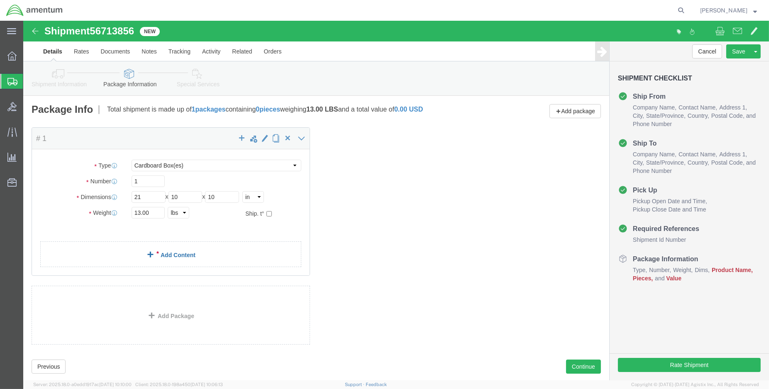
click link "Add Content"
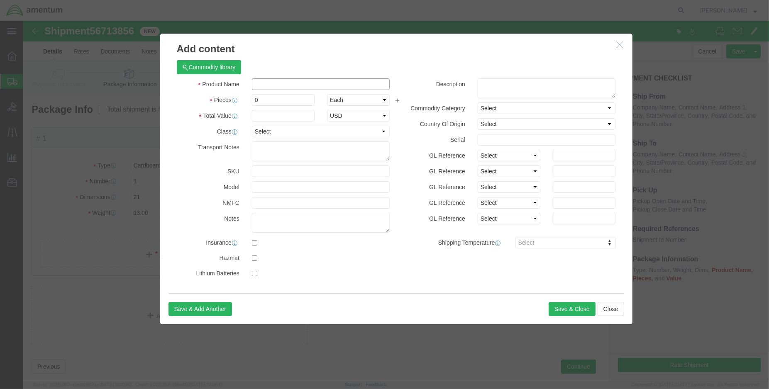
click input "text"
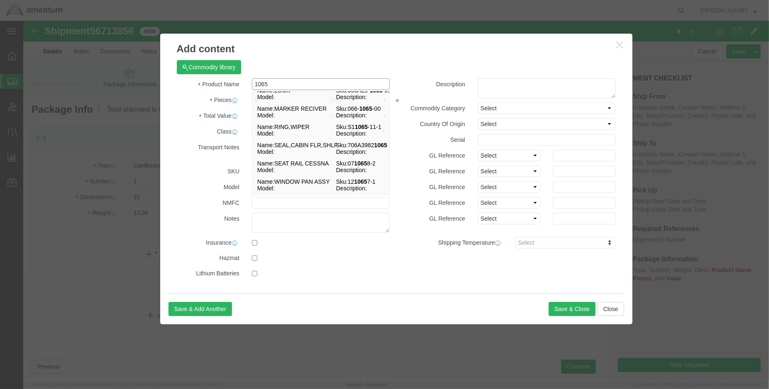
scroll to position [236, 0]
type input "1"
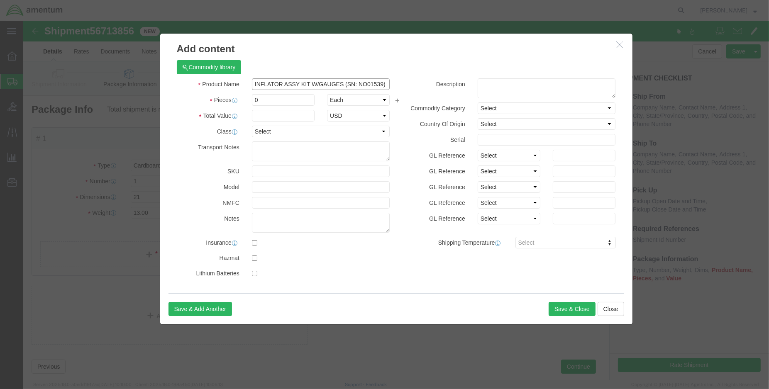
type input "INFLATOR ASSY KIT W/GAUGES (SN: NO01539)"
click input "0"
type input "3.00"
click input "text"
type input "1000.00"
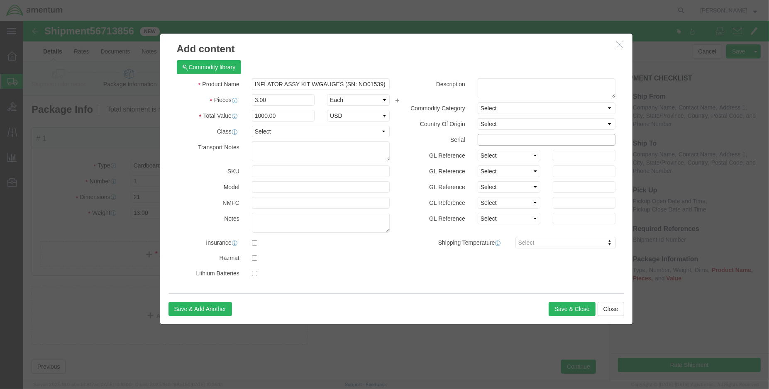
click input "text"
type input "n"
type input "NO01539"
click button "Save & Close"
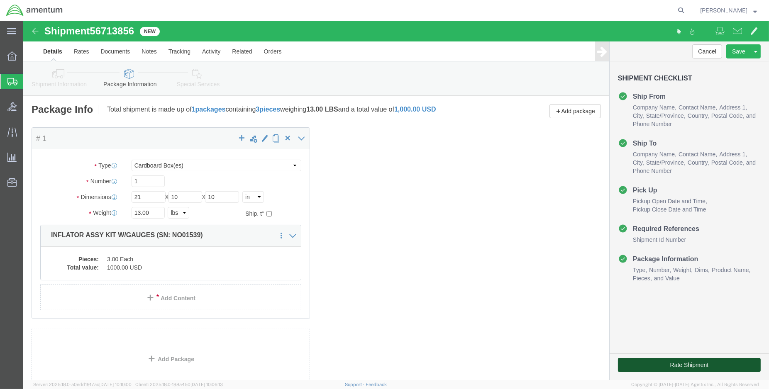
drag, startPoint x: 615, startPoint y: 344, endPoint x: 505, endPoint y: 304, distance: 116.3
click button "Rate Shipment"
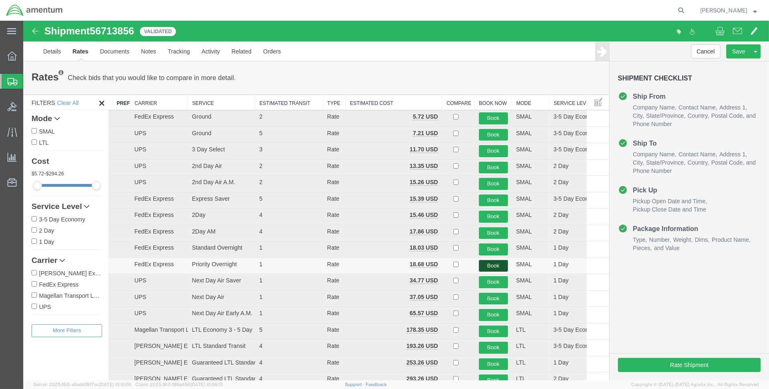
click at [488, 263] on button "Book" at bounding box center [493, 266] width 29 height 12
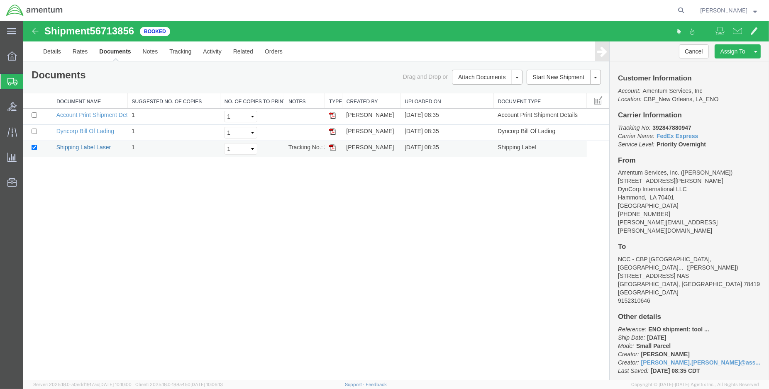
click at [109, 146] on link "Shipping Label Laser" at bounding box center [83, 147] width 55 height 7
click at [43, 50] on link "Details" at bounding box center [51, 51] width 29 height 20
